Goal: Information Seeking & Learning: Learn about a topic

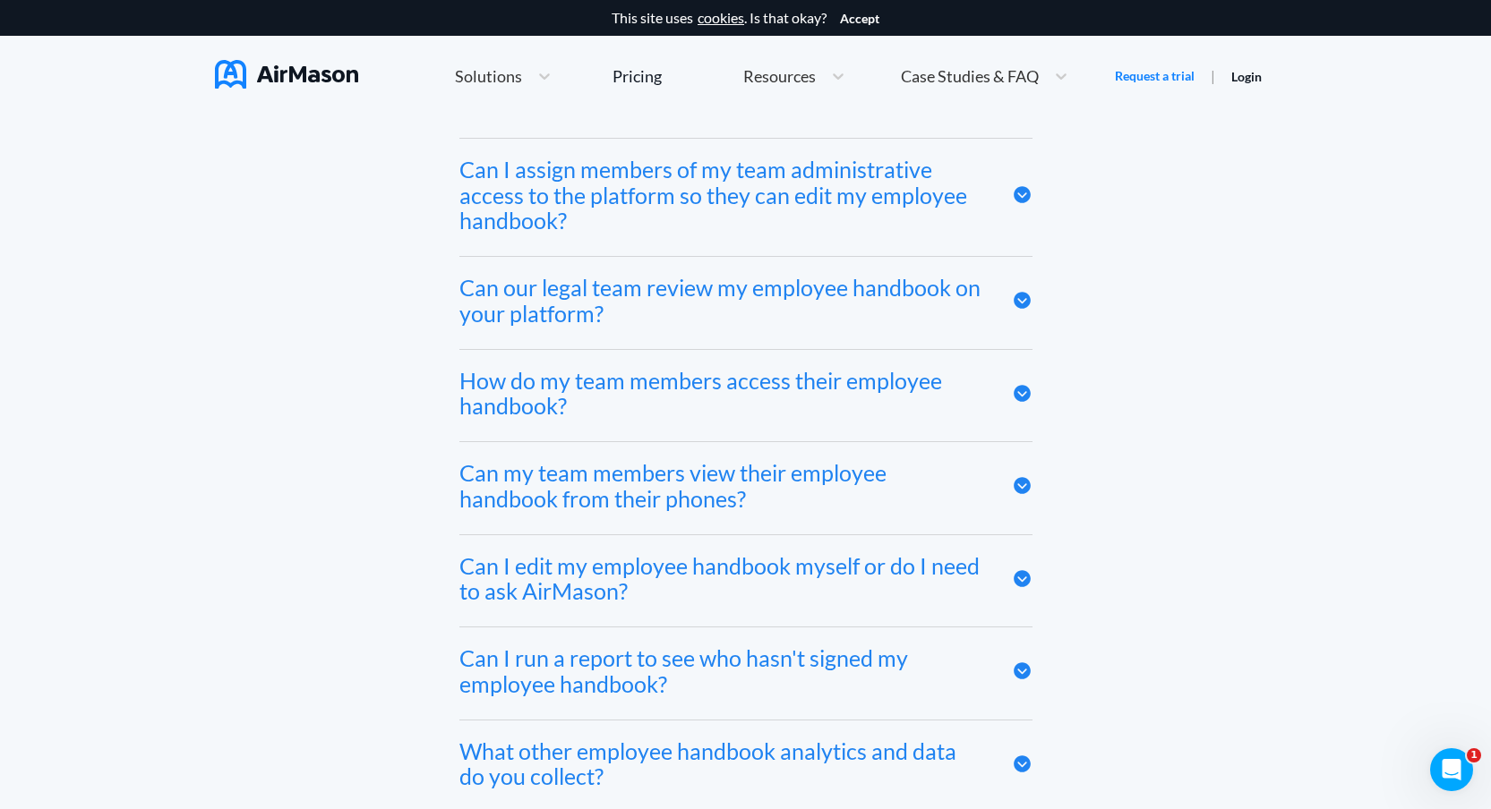
scroll to position [9829, 0]
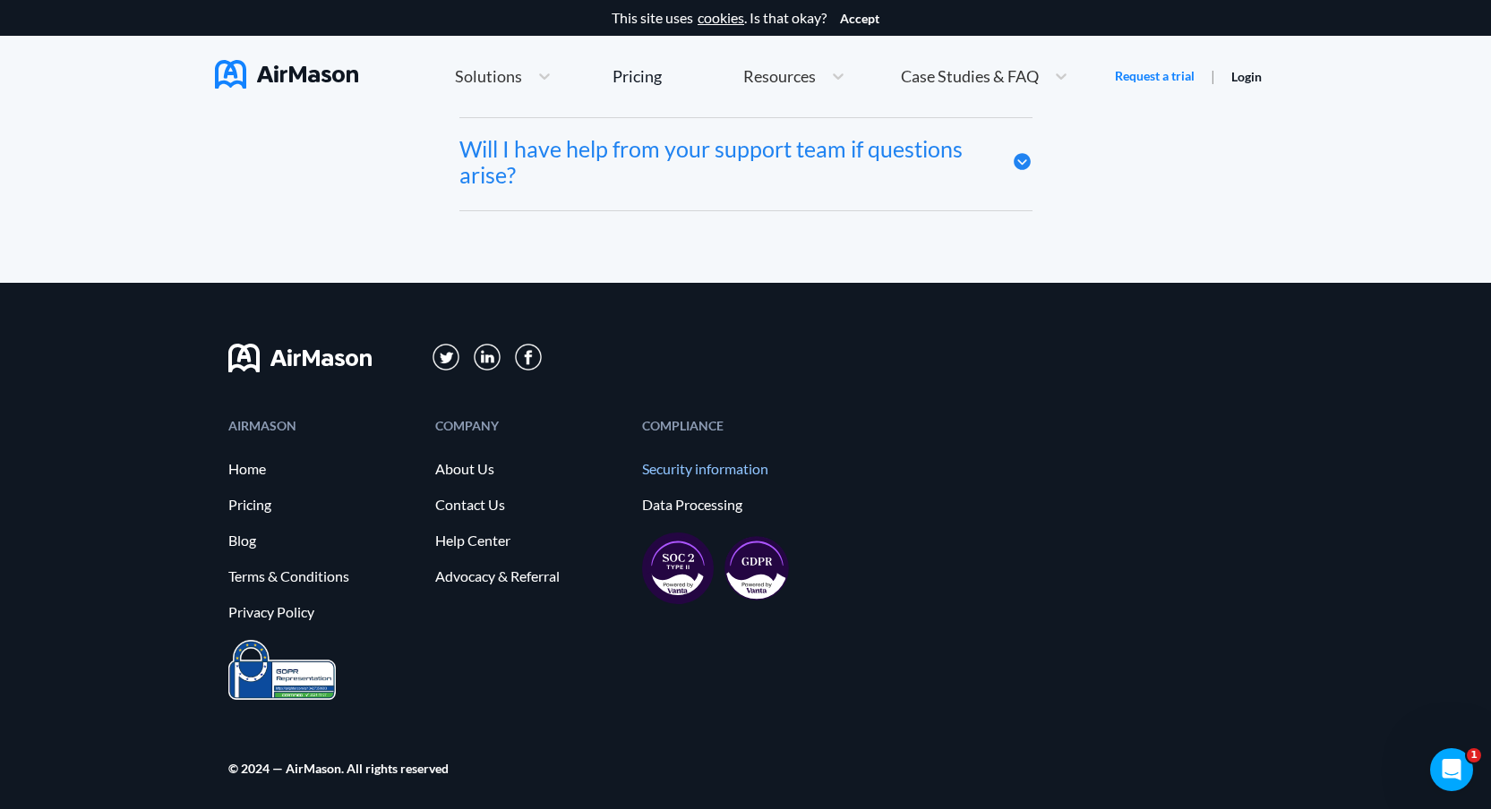
click at [699, 464] on link "Security information" at bounding box center [736, 469] width 189 height 16
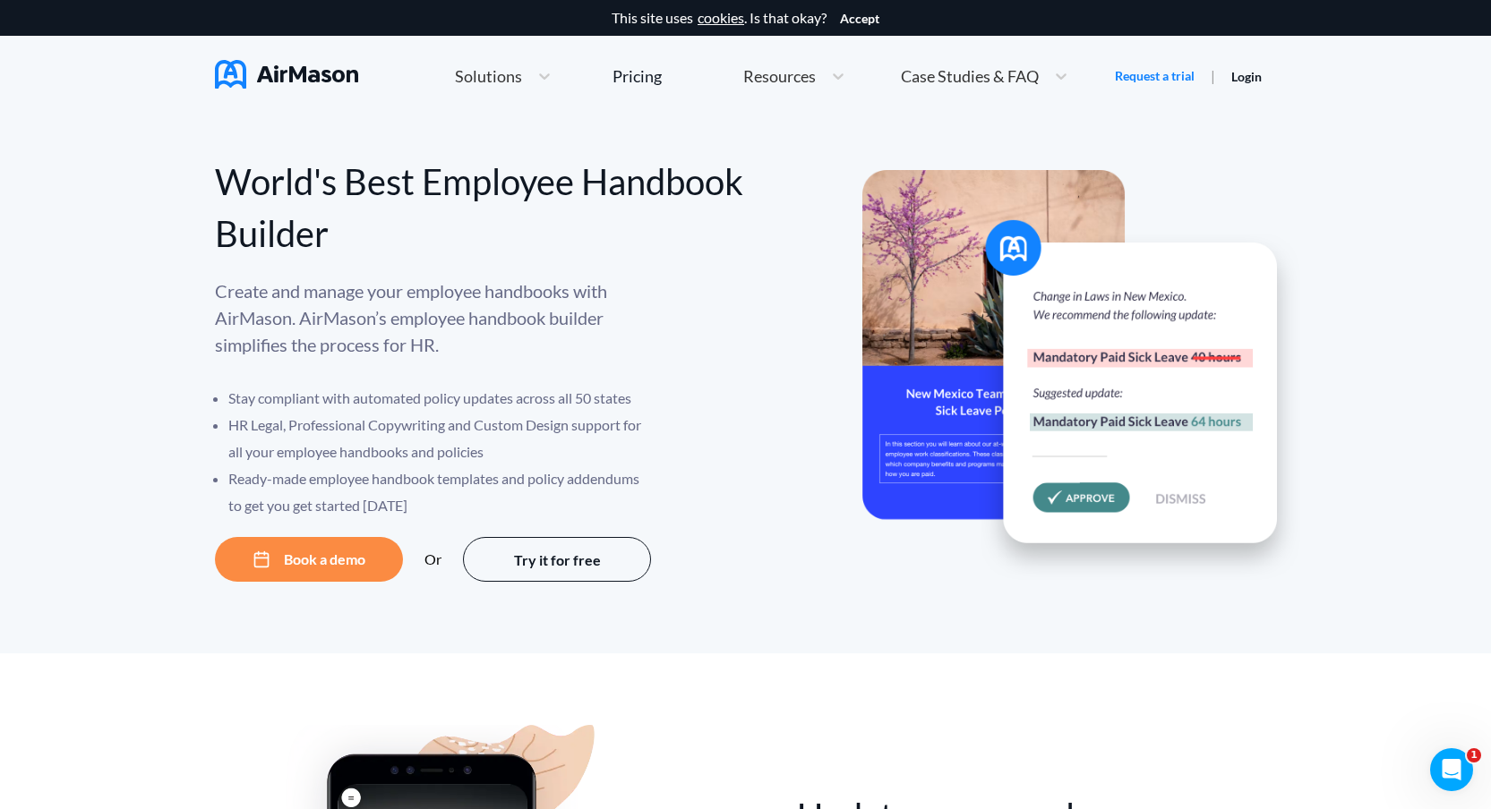
scroll to position [9829, 0]
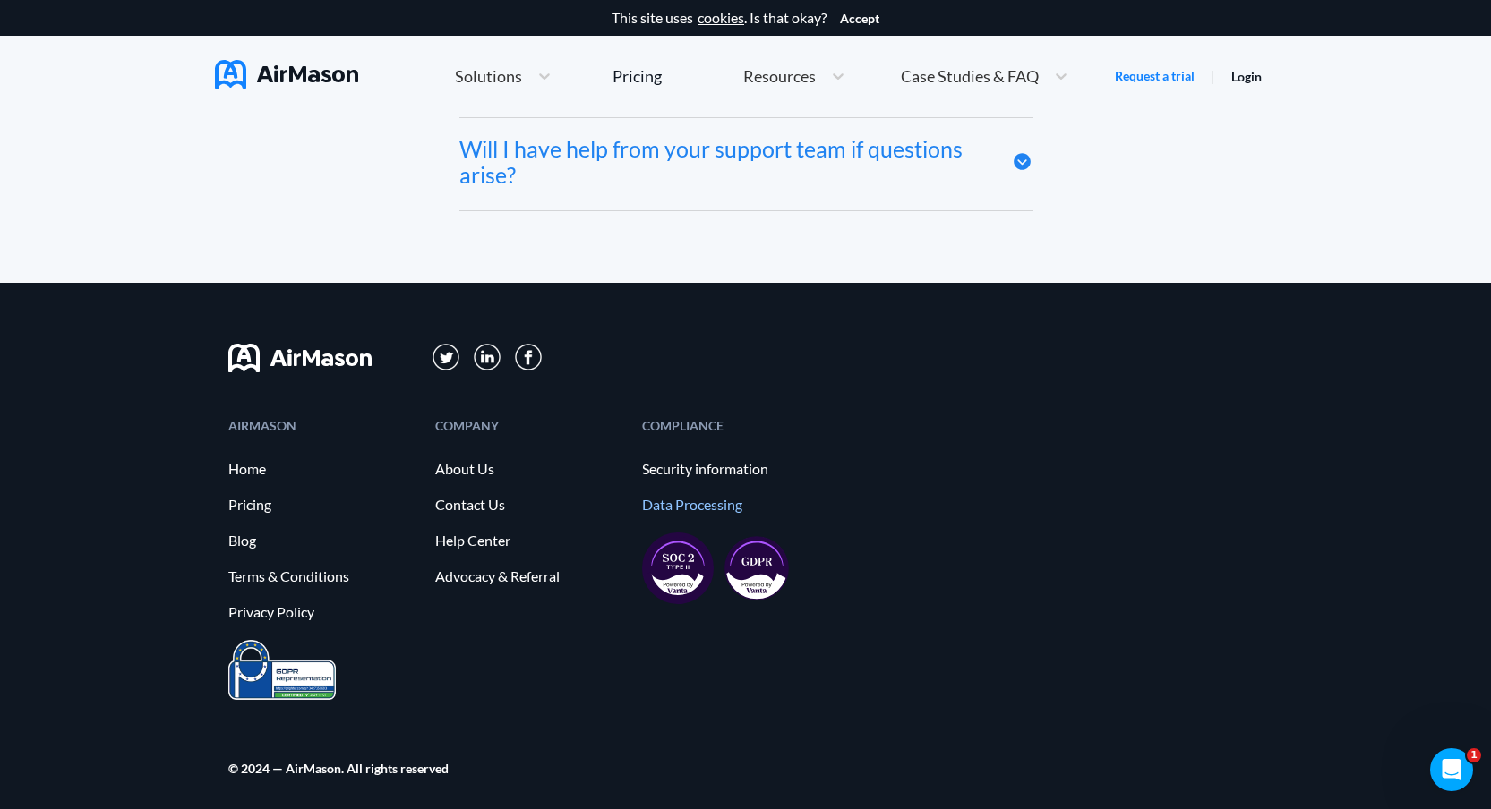
click at [688, 502] on link "Data Processing" at bounding box center [736, 505] width 189 height 16
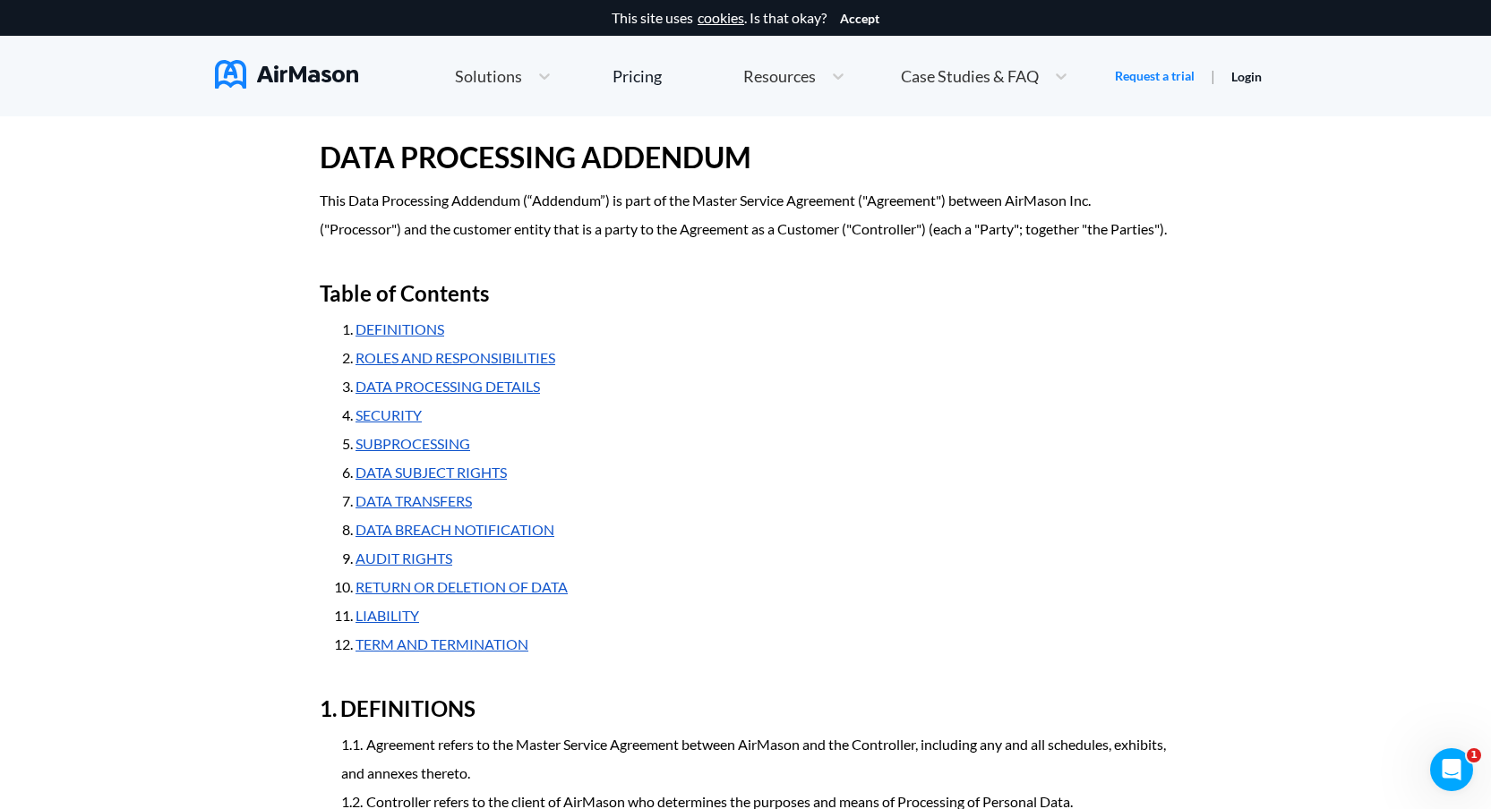
scroll to position [216, 0]
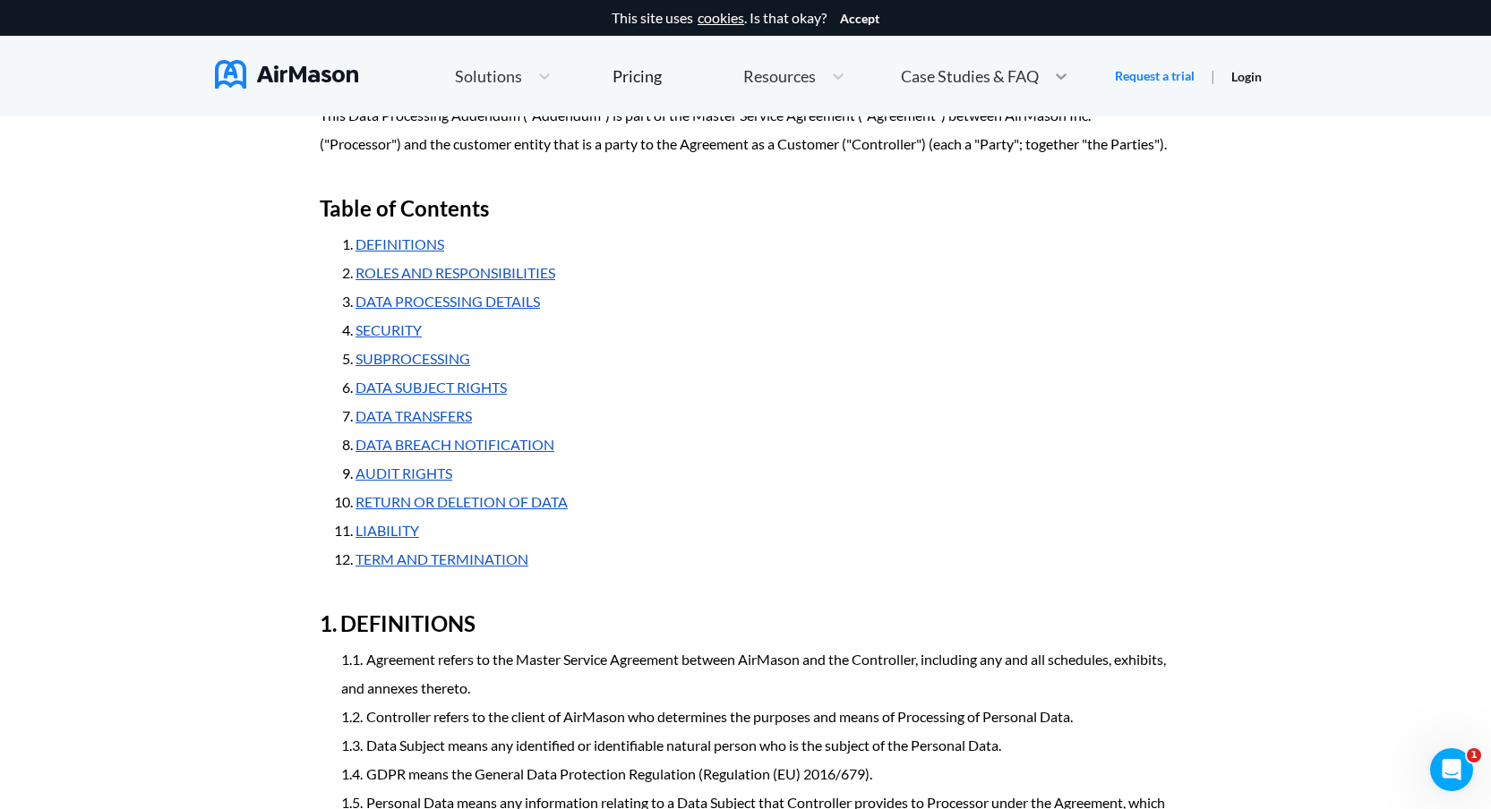
click at [1064, 73] on icon at bounding box center [1061, 76] width 18 height 18
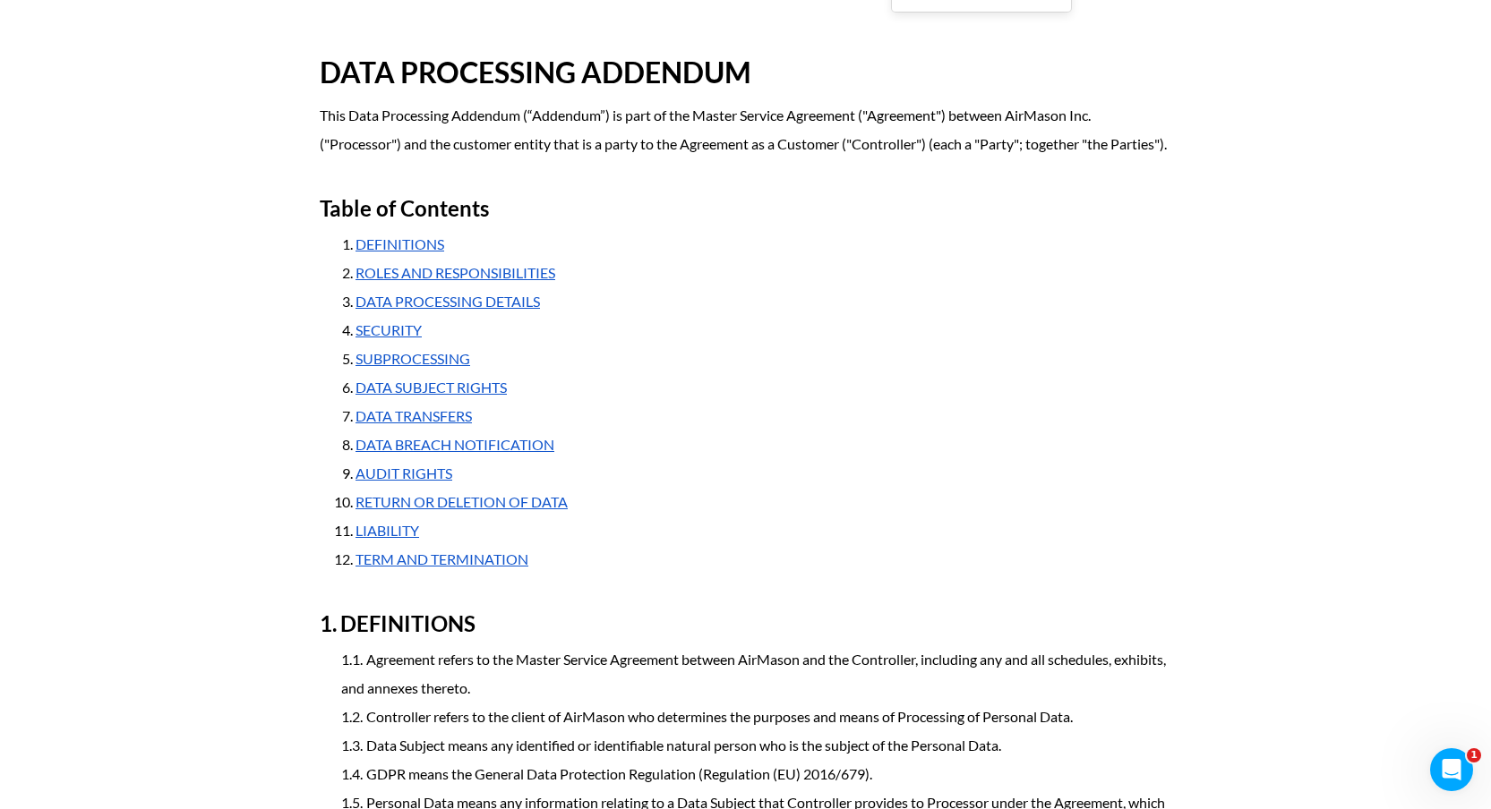
scroll to position [0, 0]
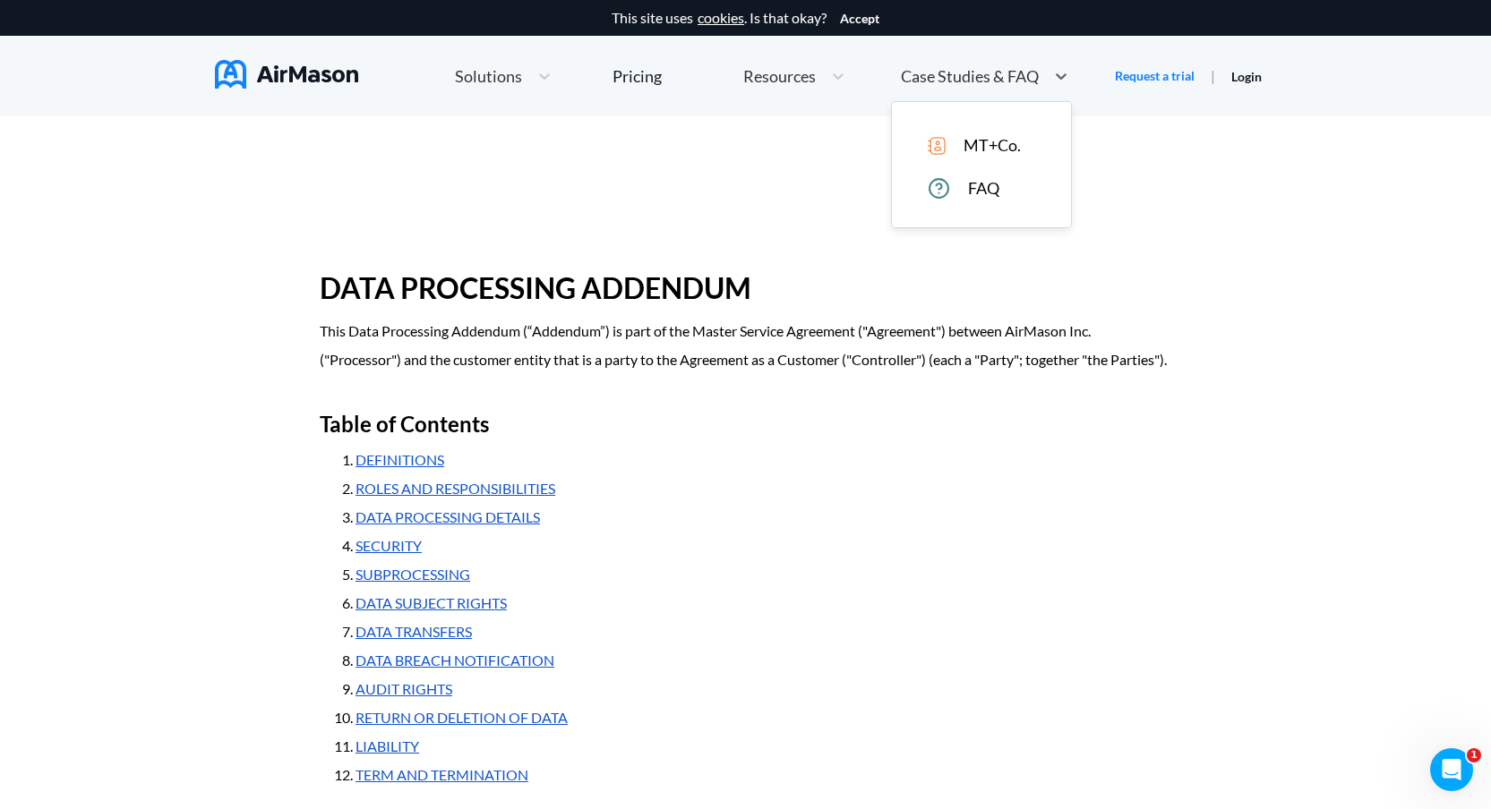
click at [989, 181] on span "FAQ" at bounding box center [983, 188] width 31 height 19
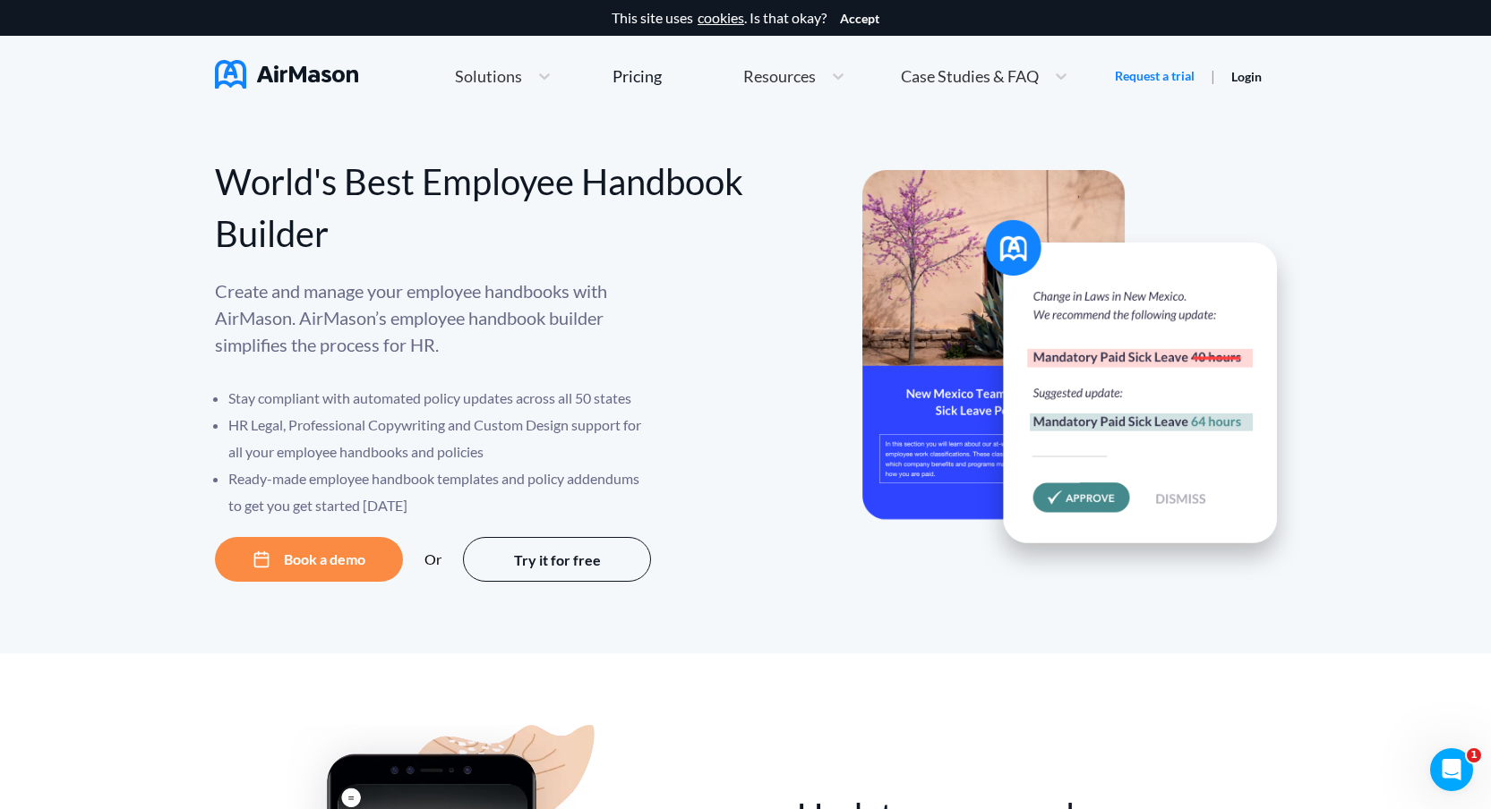
scroll to position [8491, 0]
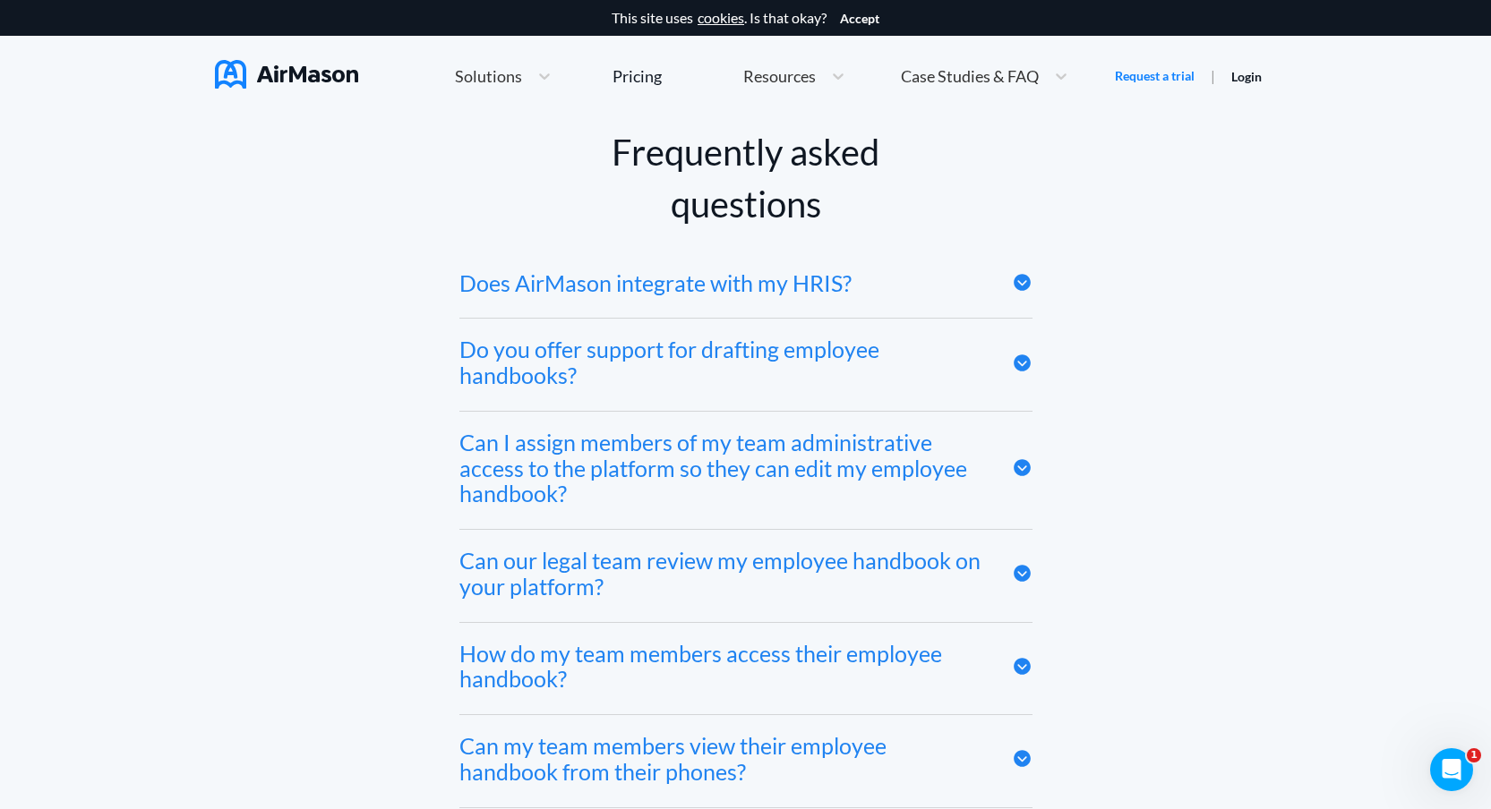
click at [1022, 275] on icon at bounding box center [1022, 282] width 21 height 21
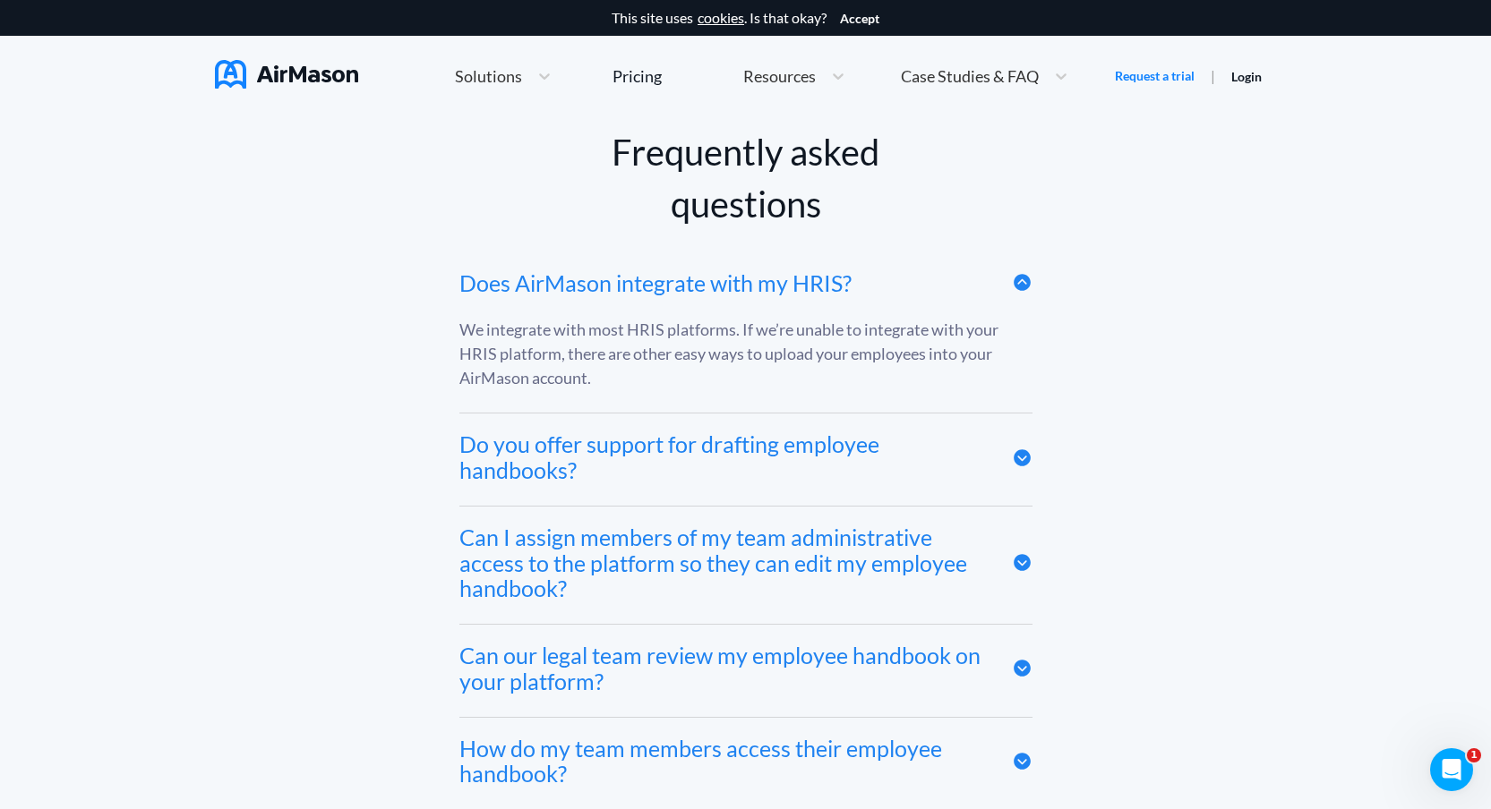
click at [1022, 275] on icon at bounding box center [1021, 283] width 17 height 17
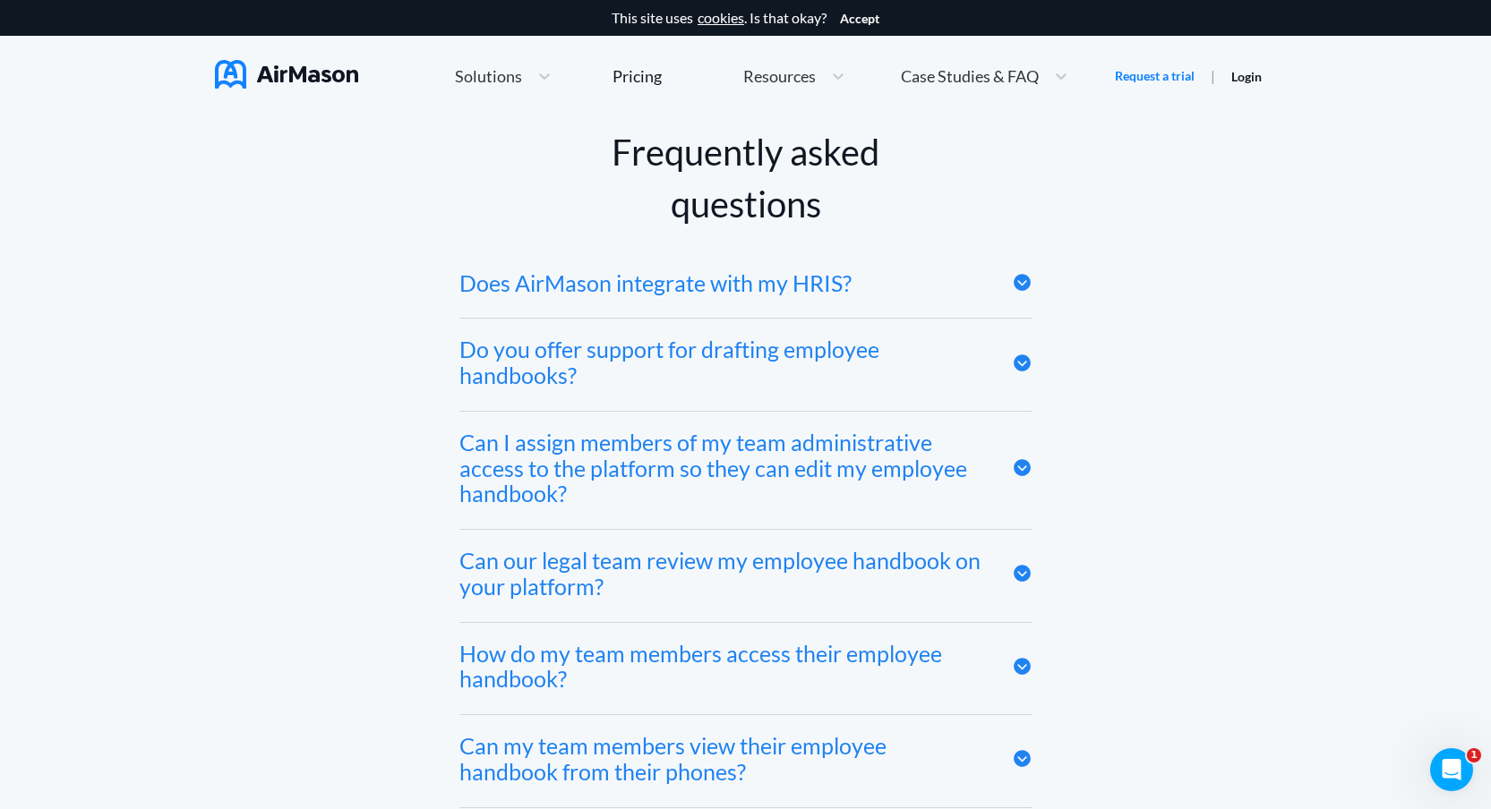
click at [1025, 355] on icon at bounding box center [1021, 363] width 17 height 17
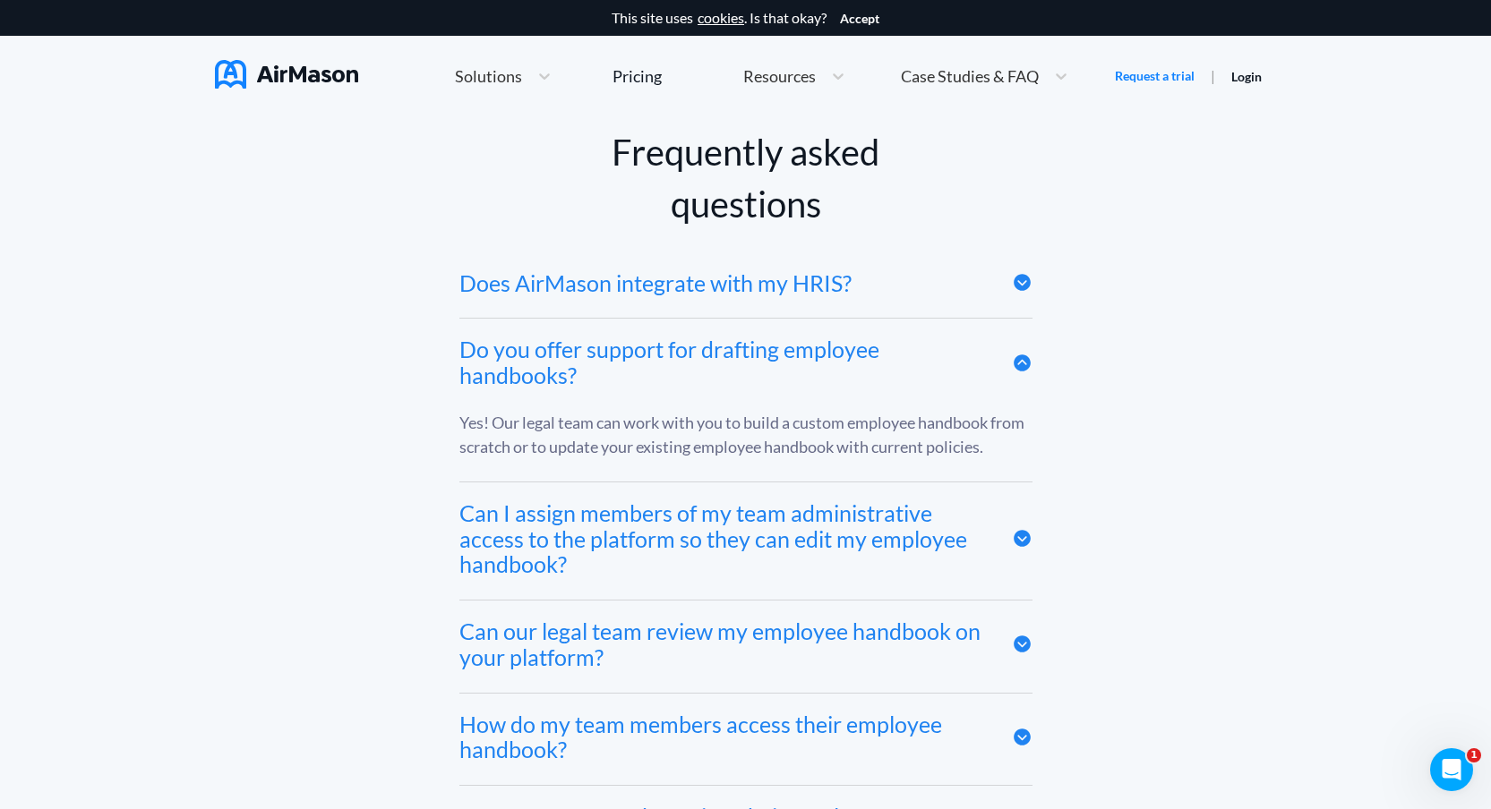
click at [1025, 355] on icon at bounding box center [1021, 363] width 17 height 17
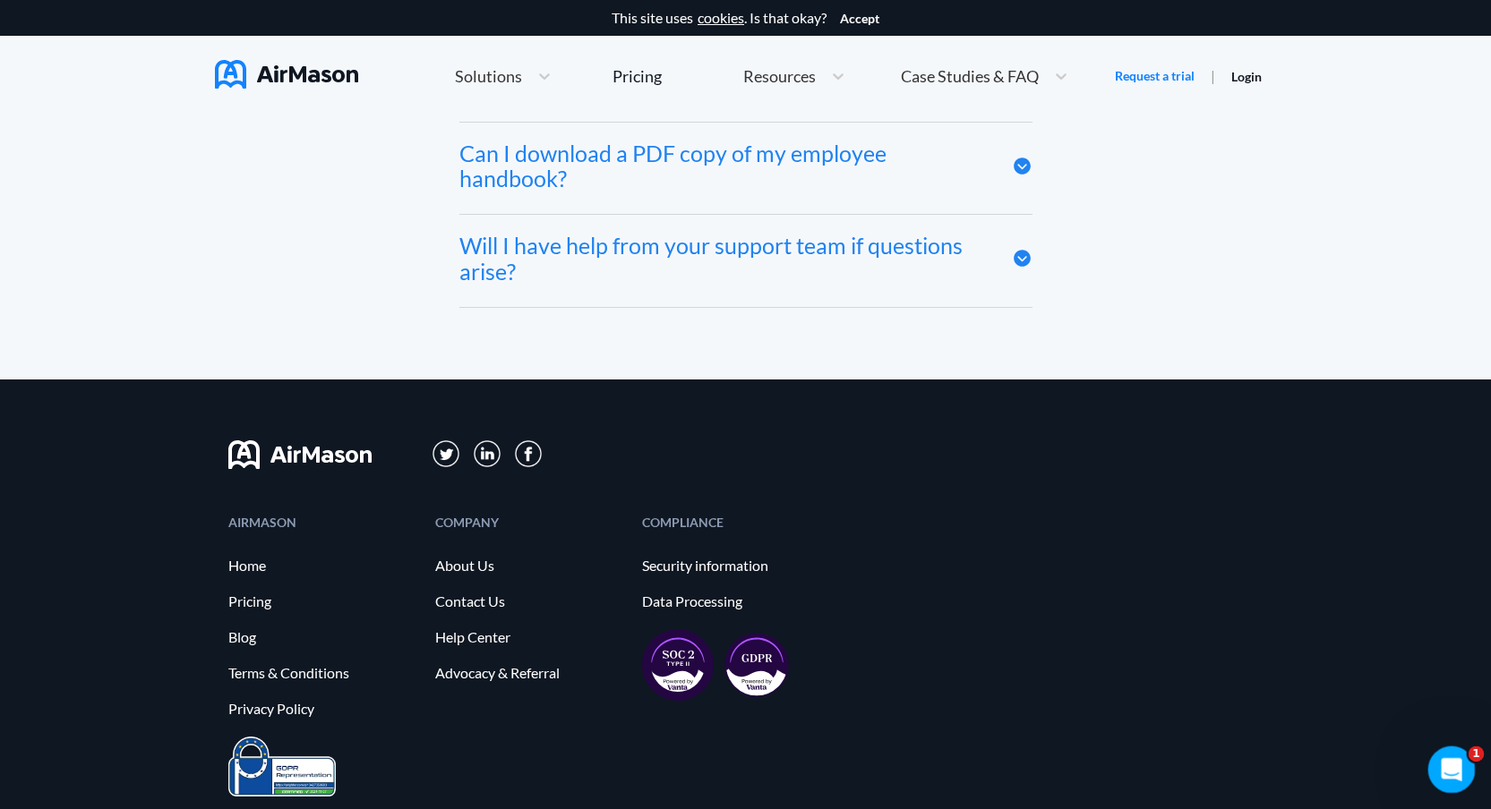
scroll to position [9775, 0]
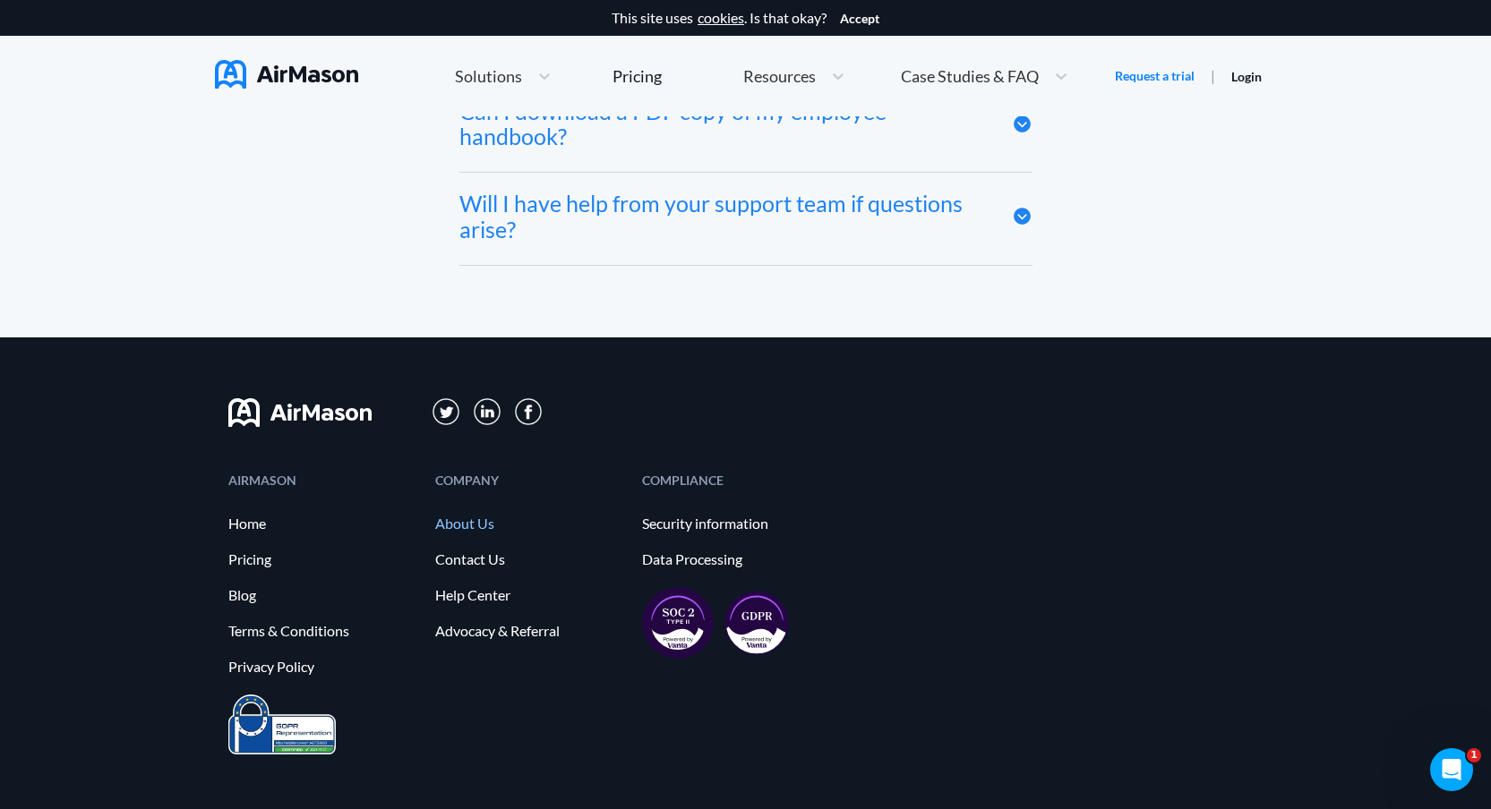
click at [471, 516] on link "About Us" at bounding box center [529, 524] width 189 height 16
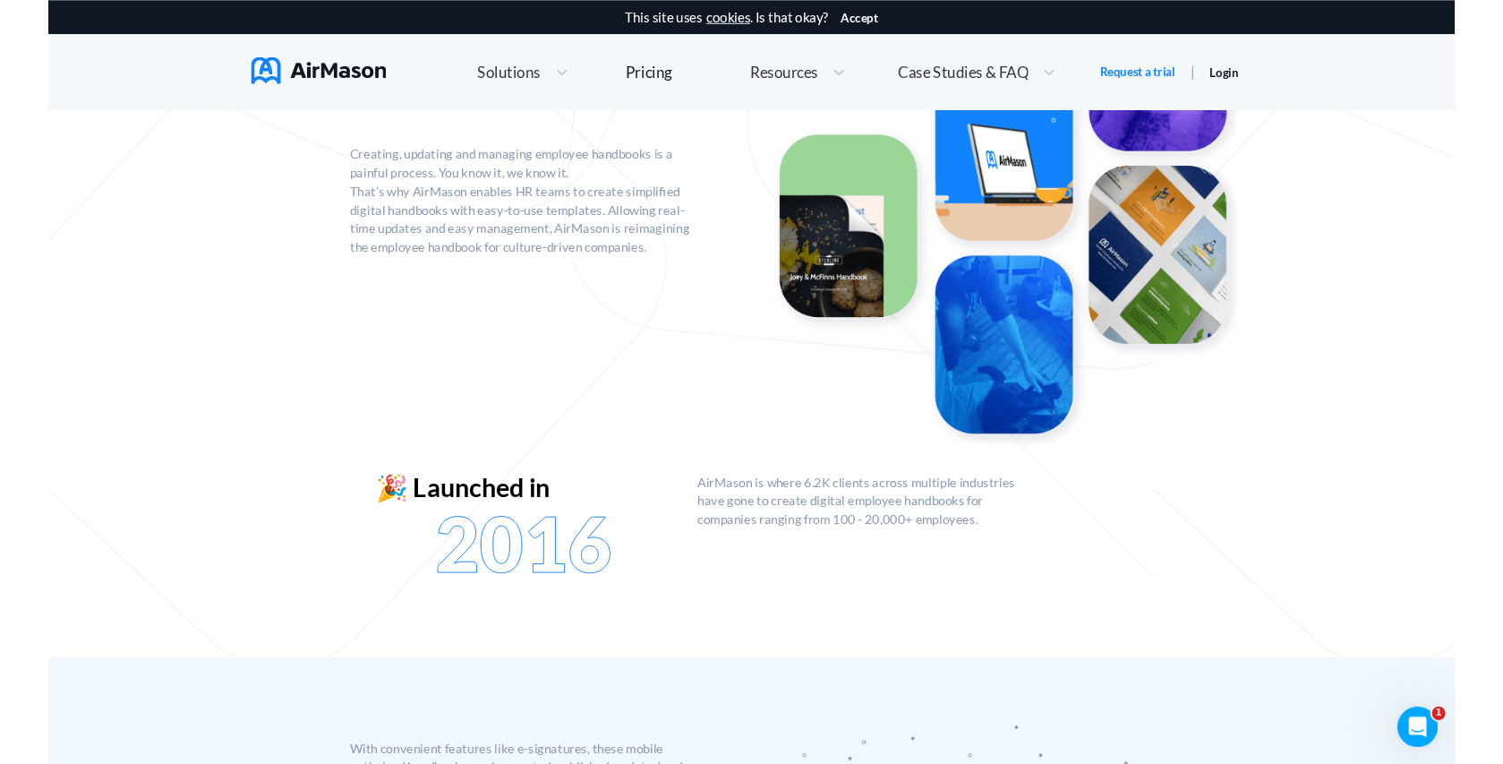
scroll to position [622, 0]
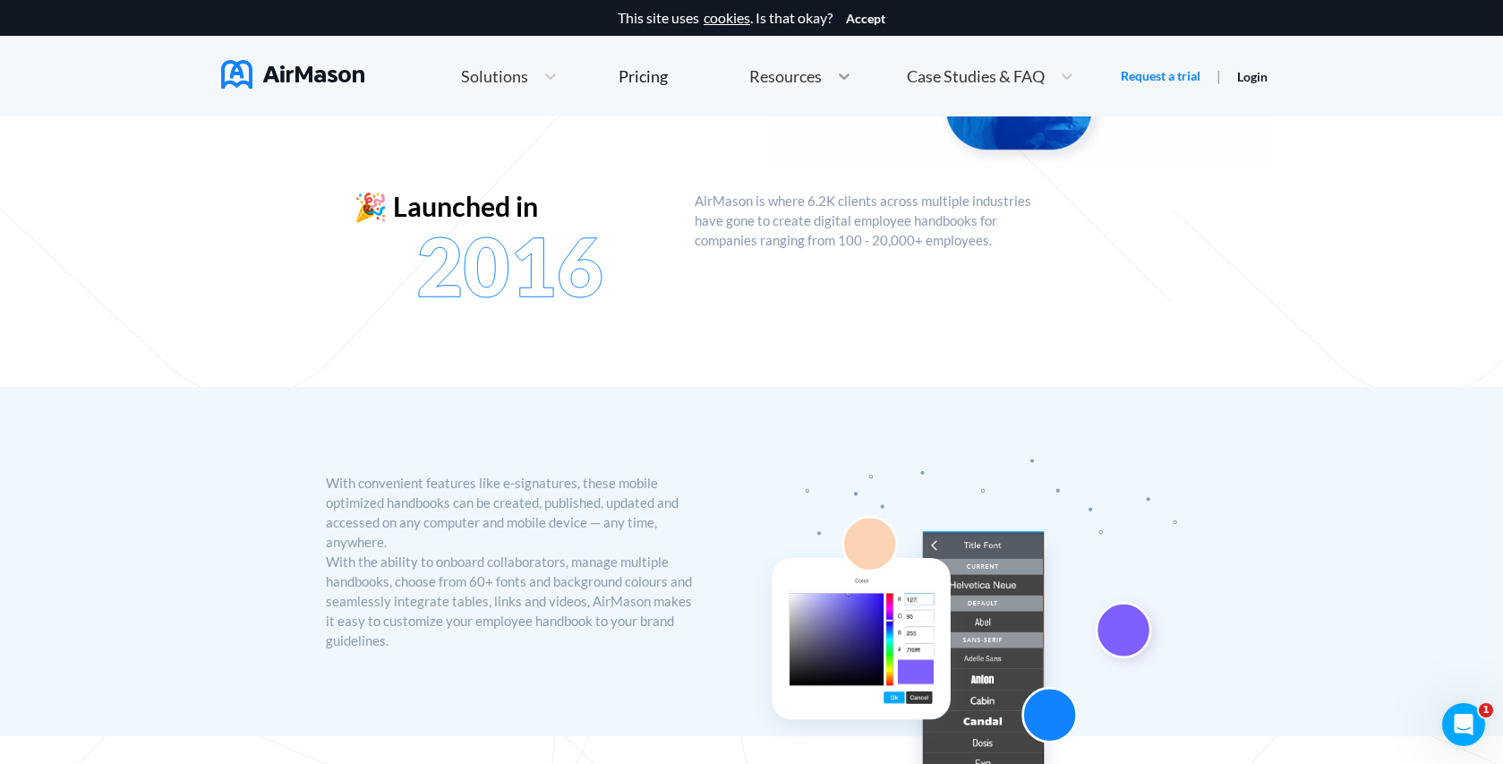
click at [837, 77] on icon at bounding box center [844, 76] width 18 height 18
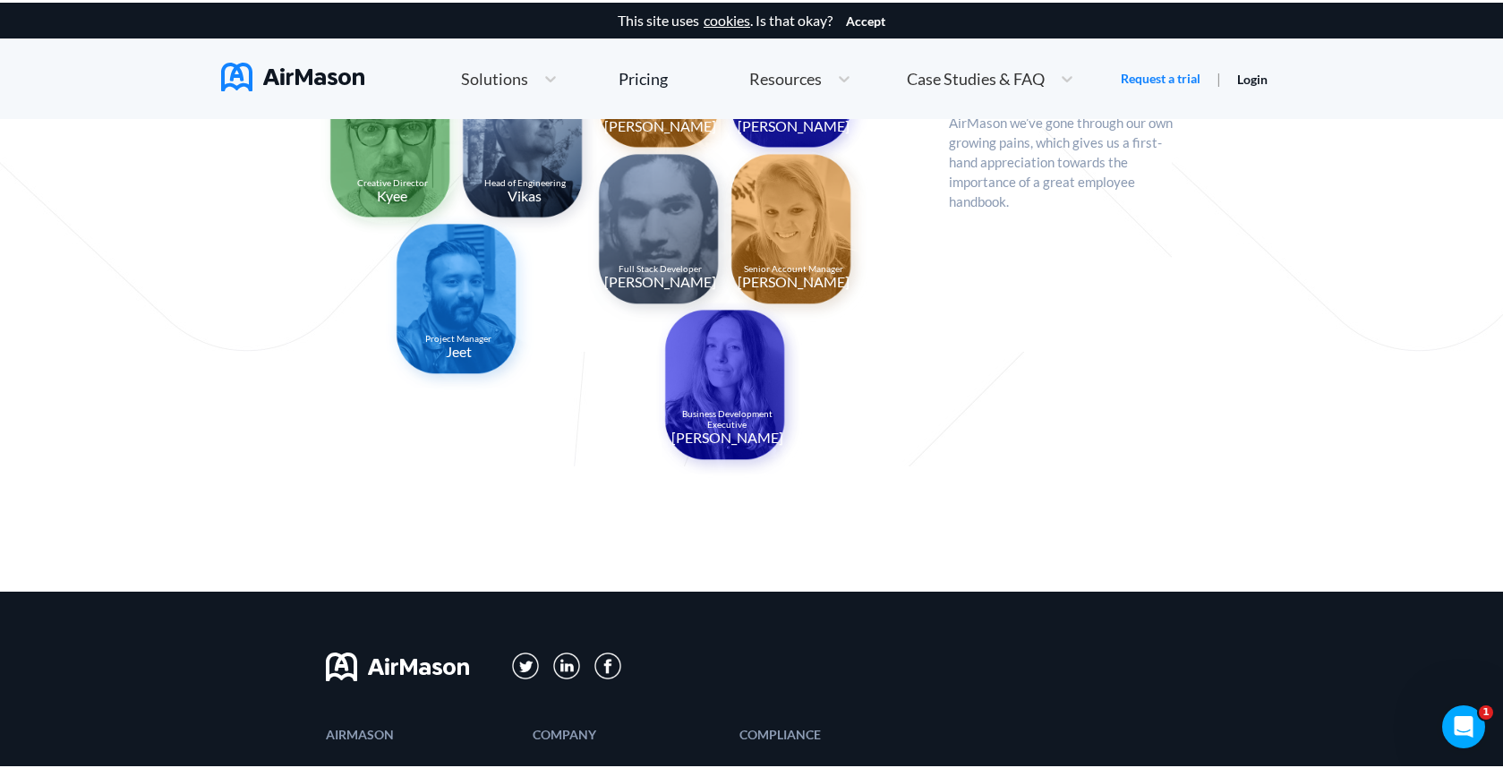
scroll to position [1849, 0]
